Goal: Task Accomplishment & Management: Manage account settings

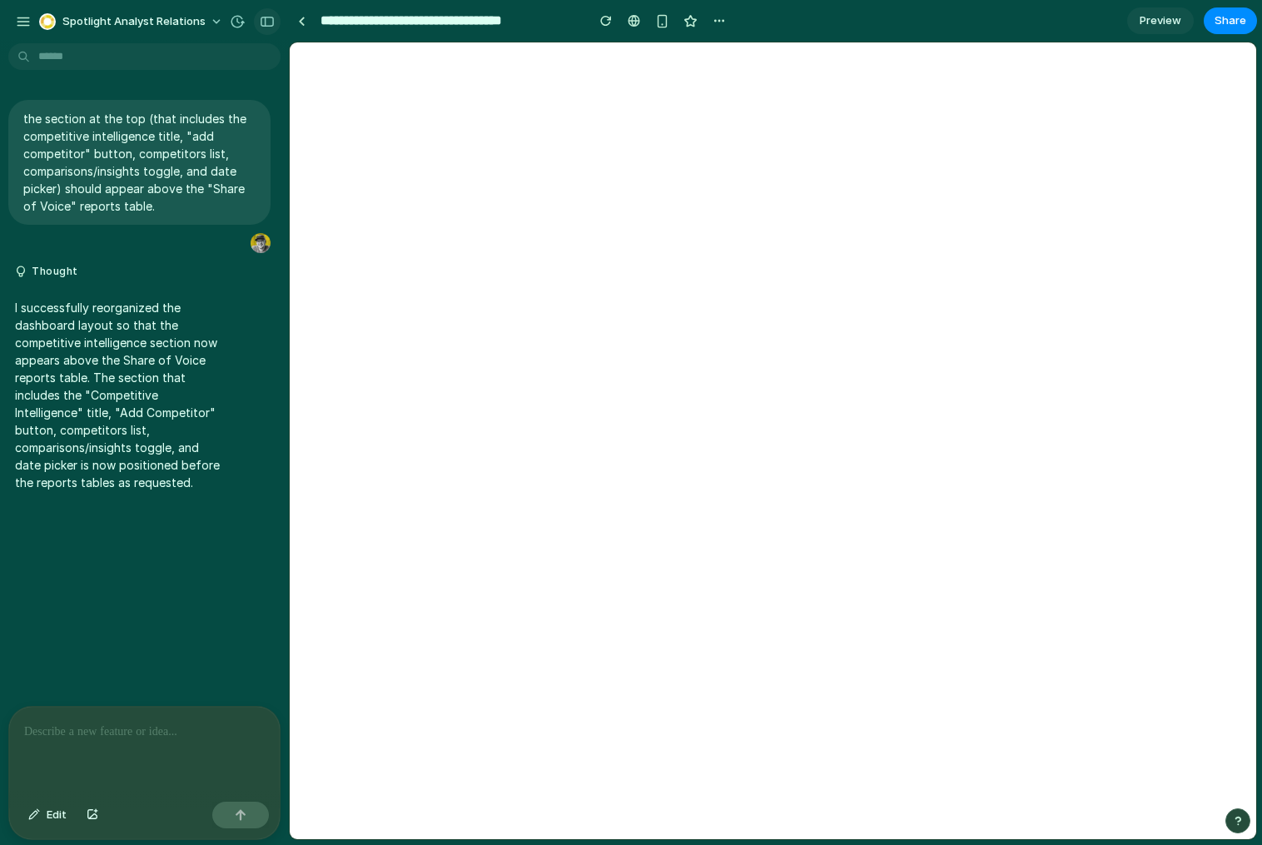
click at [266, 22] on div "button" at bounding box center [267, 22] width 15 height 12
